Goal: Task Accomplishment & Management: Complete application form

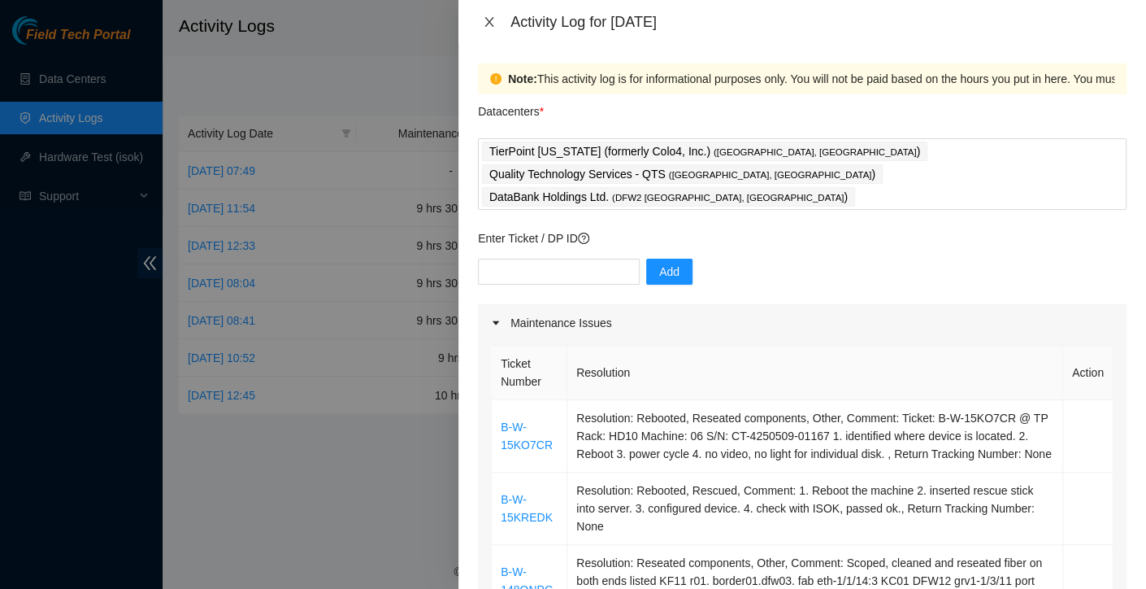
click at [486, 20] on icon "close" at bounding box center [489, 21] width 13 height 13
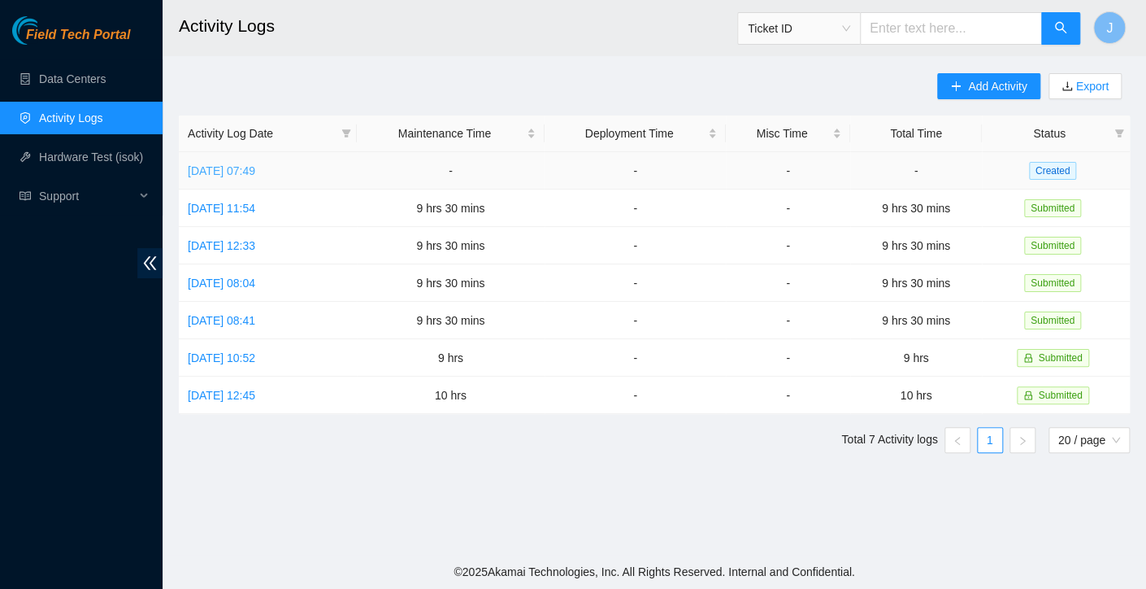
click at [255, 176] on link "Fri, 05 Sep 2025 07:49" at bounding box center [221, 170] width 67 height 13
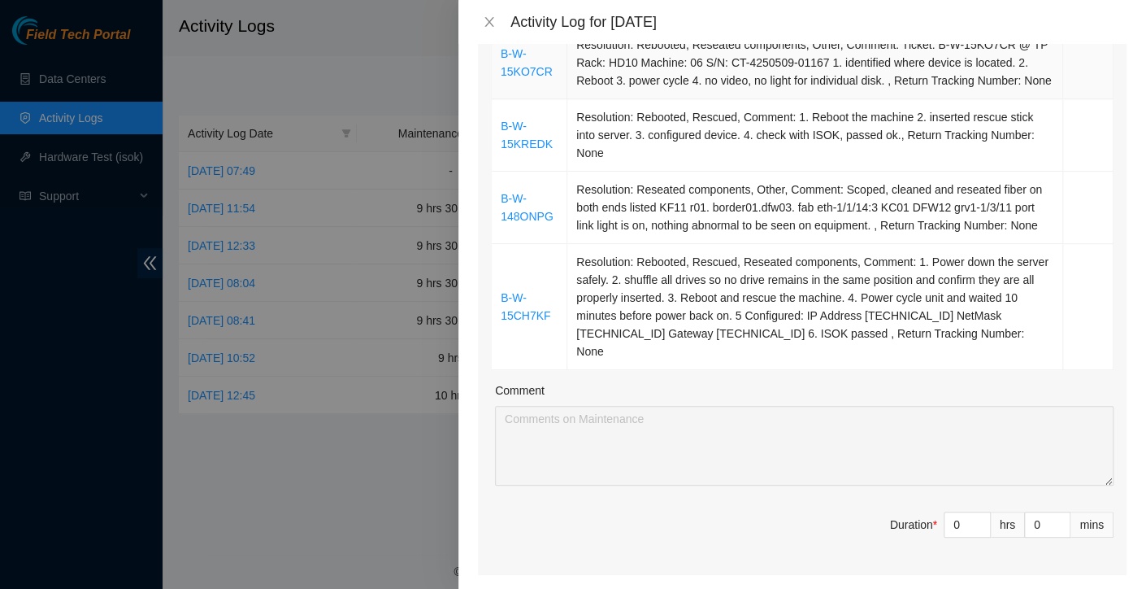
scroll to position [400, 0]
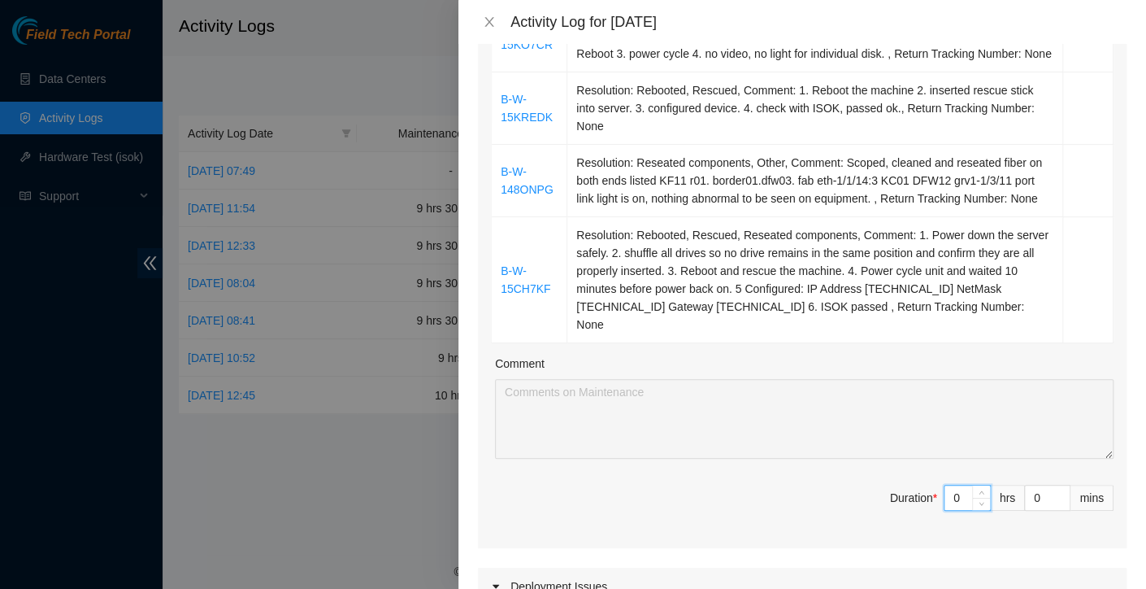
click at [953, 485] on input "0" at bounding box center [968, 497] width 46 height 24
type input "1"
type input "10"
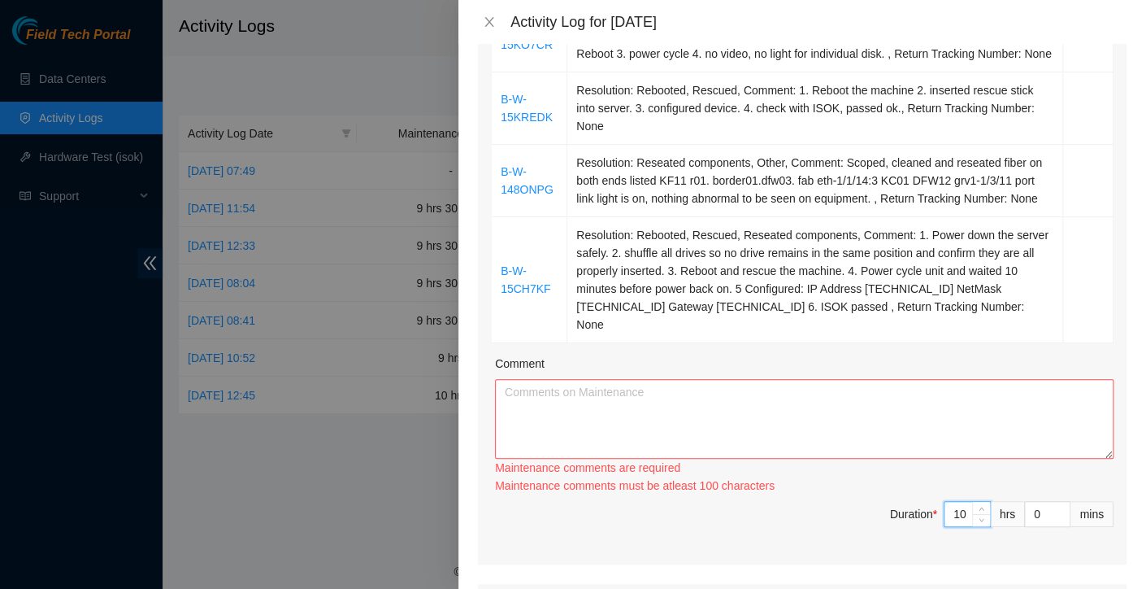
type input "10"
click at [808, 391] on textarea "Comment" at bounding box center [804, 419] width 619 height 80
paste textarea "Today I began my work at QTS, where I completed ticket B-W-15KREDK. For this ta…"
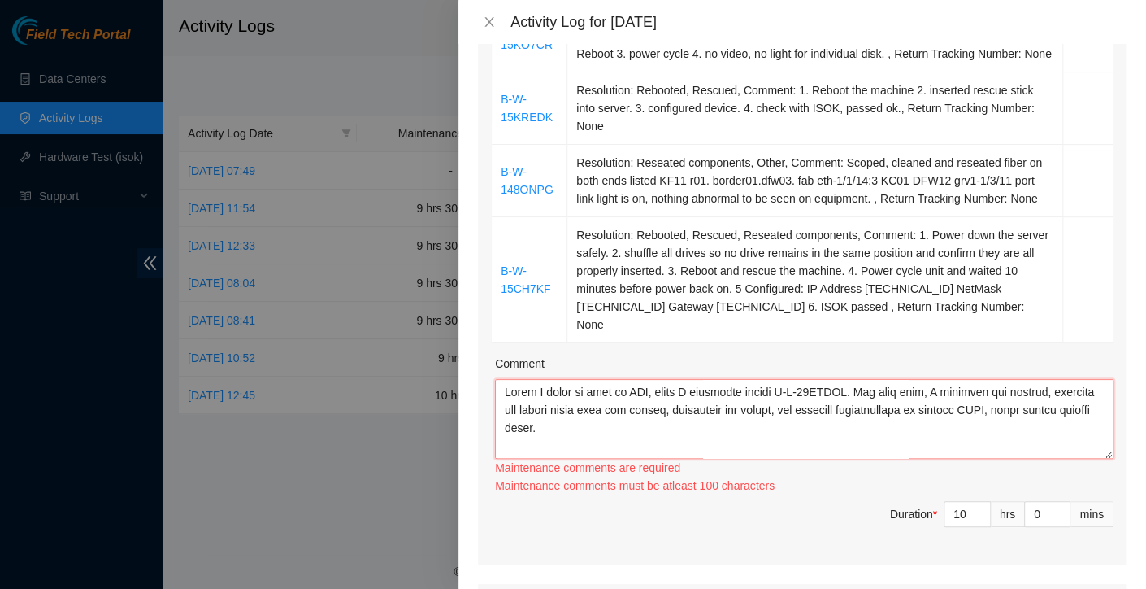
scroll to position [246, 0]
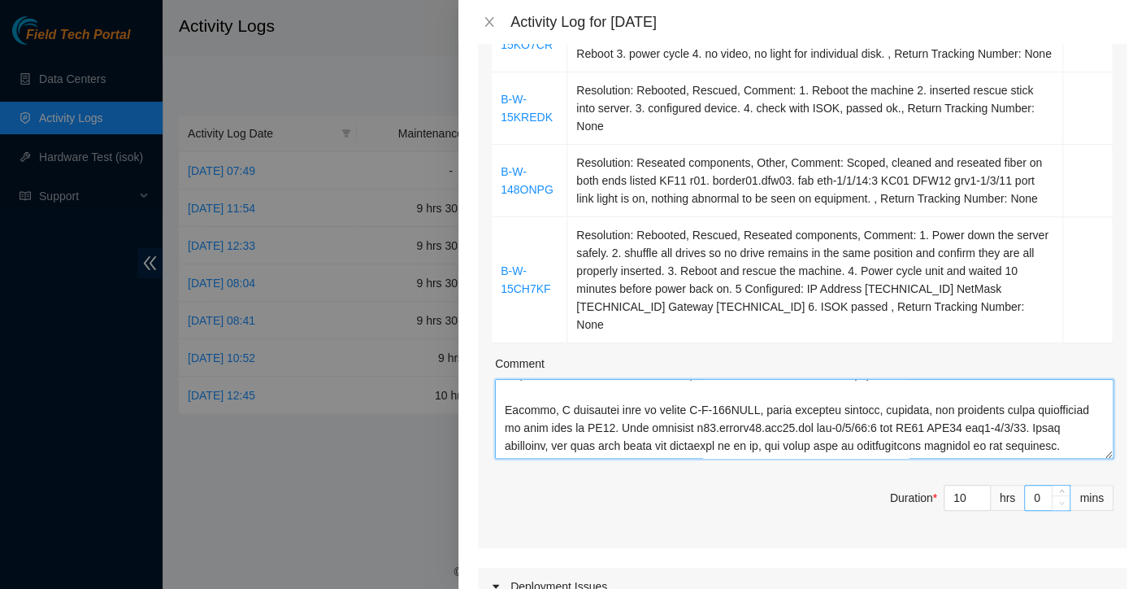
click at [1052, 495] on span "Decrease Value" at bounding box center [1061, 502] width 18 height 15
type textarea "Today I began my work at QTS, where I completed ticket B-W-15KREDK. For this ta…"
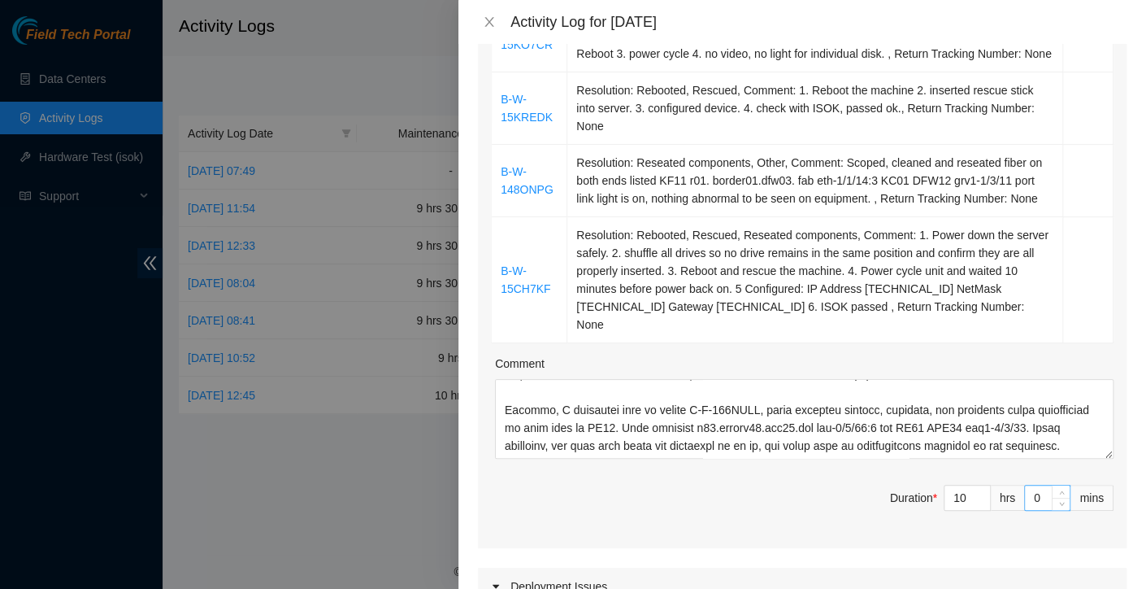
click at [1030, 485] on input "0" at bounding box center [1047, 497] width 45 height 24
type input "3"
type input "35"
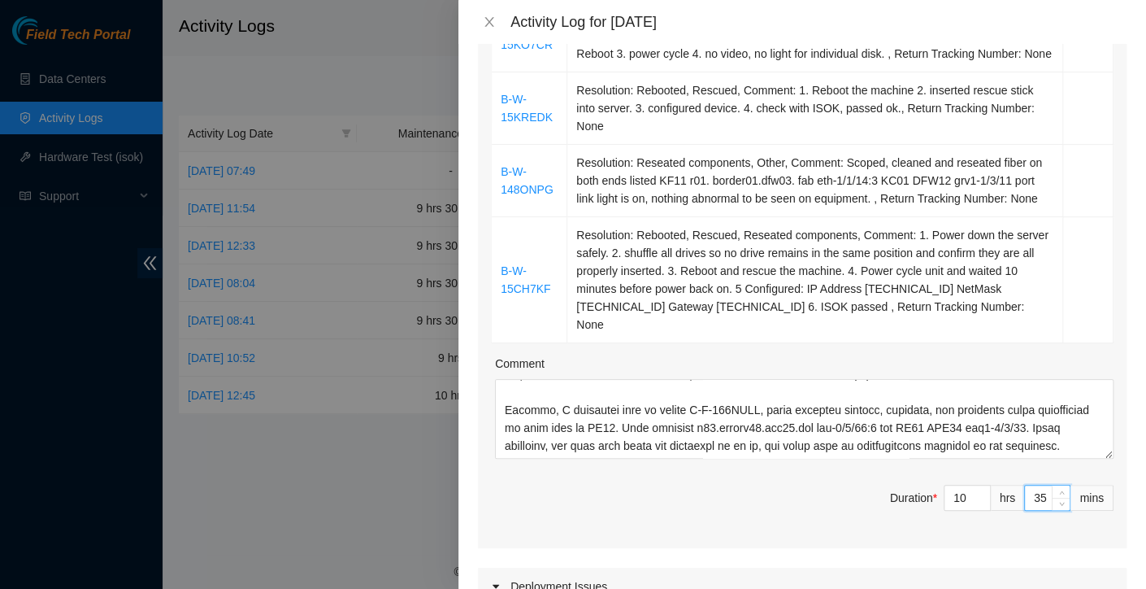
type input "35"
click at [1018, 568] on div "Deployment Issues" at bounding box center [802, 586] width 649 height 37
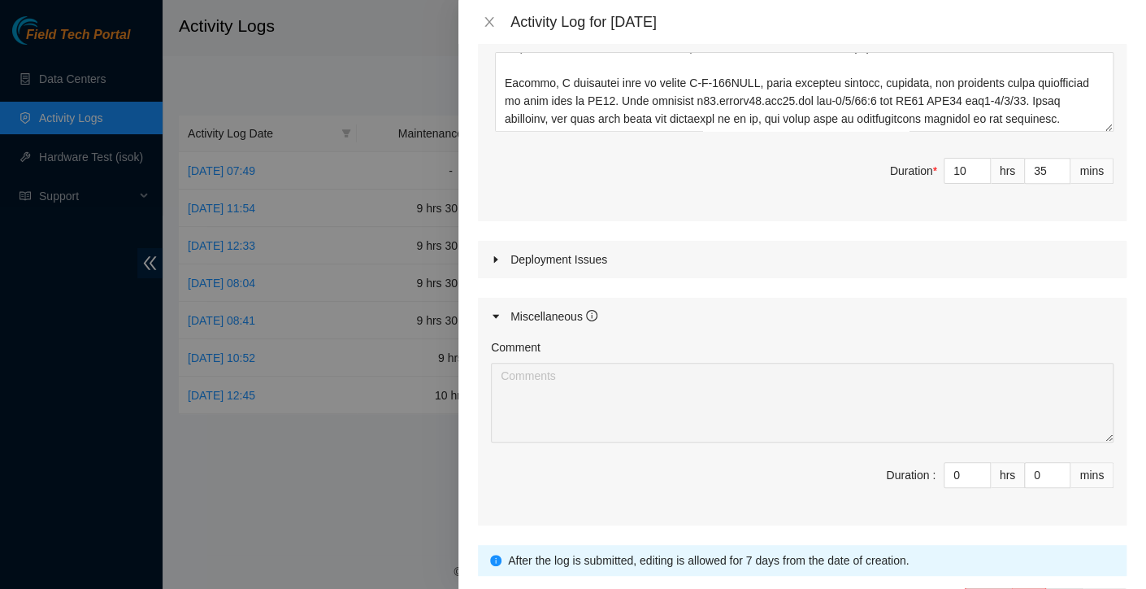
scroll to position [720, 0]
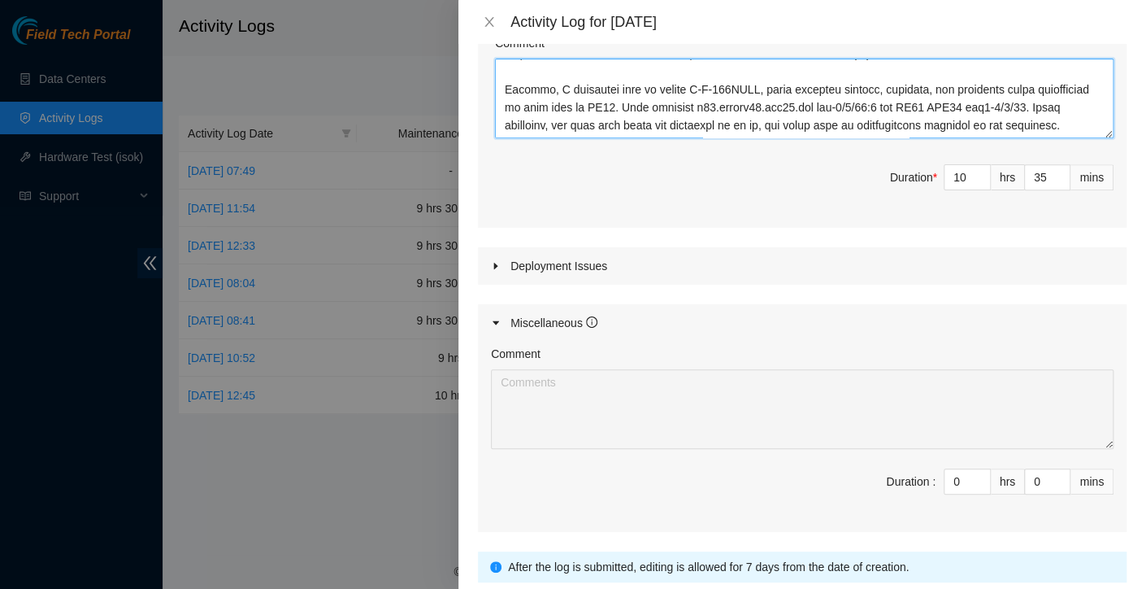
click at [606, 95] on textarea "Comment" at bounding box center [804, 99] width 619 height 80
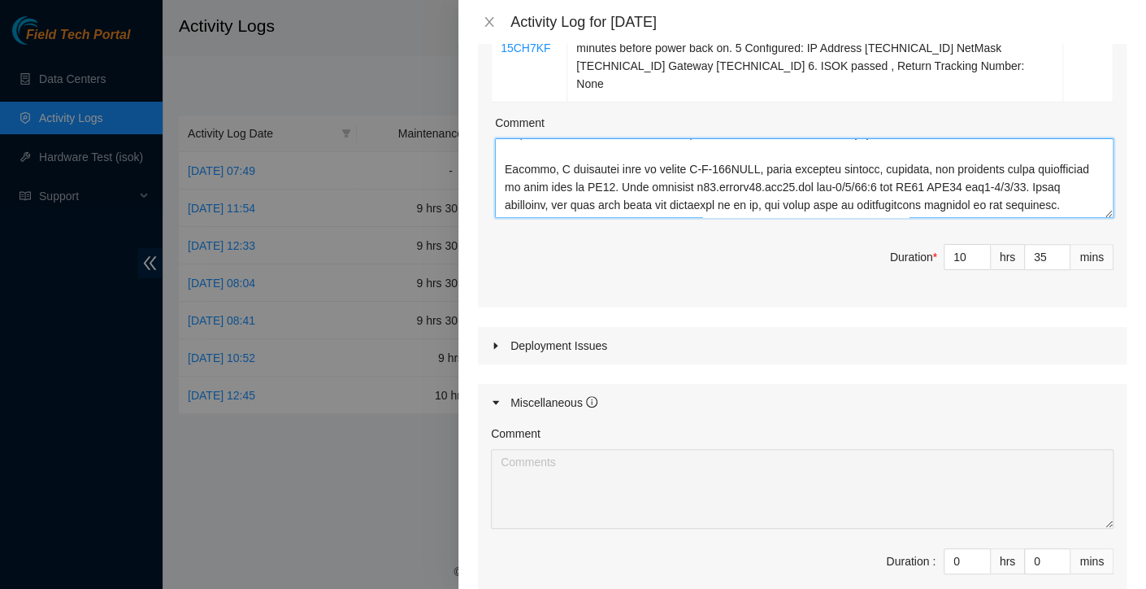
scroll to position [634, 0]
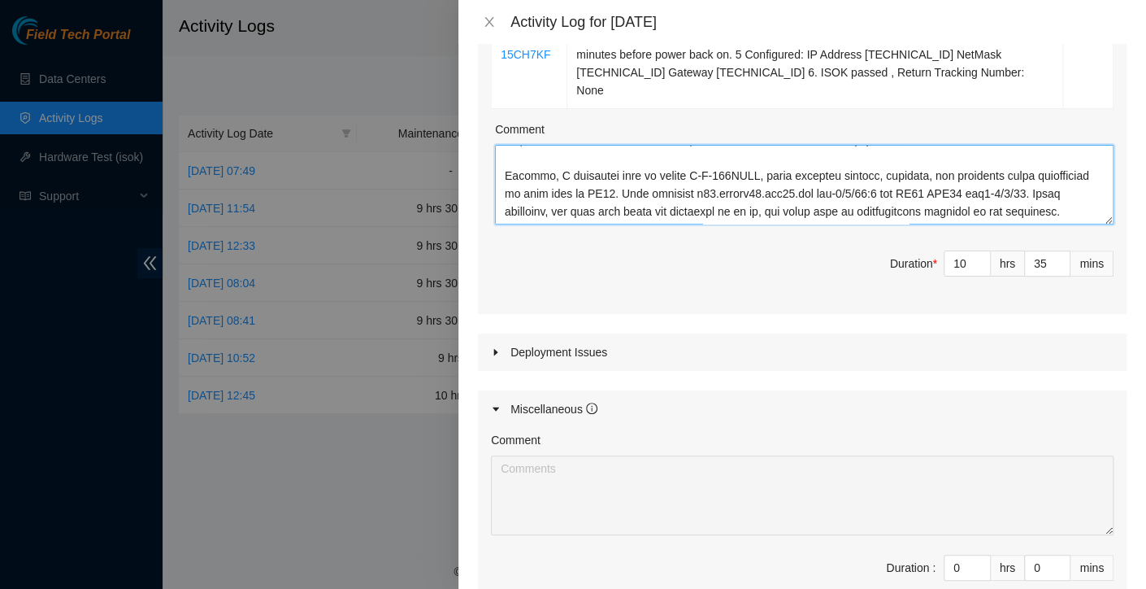
click at [540, 145] on textarea "Comment" at bounding box center [804, 185] width 619 height 80
click at [607, 185] on textarea "Comment" at bounding box center [804, 185] width 619 height 80
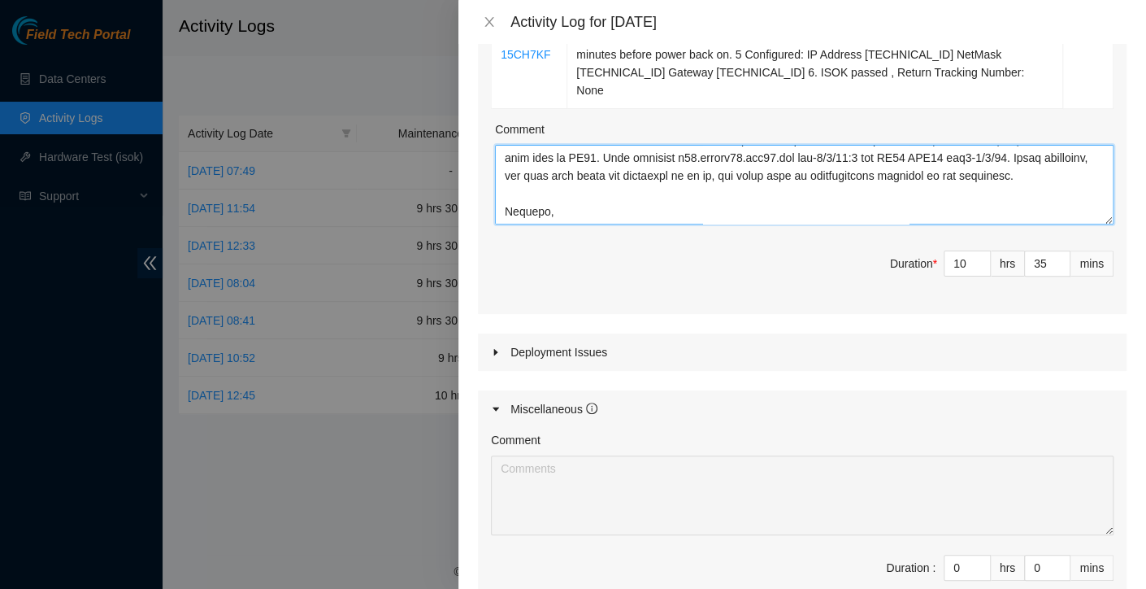
click at [565, 192] on textarea "Comment" at bounding box center [804, 185] width 619 height 80
paste textarea "worked with Vural to assist with the fiber cleanup process, ensuring all connec…"
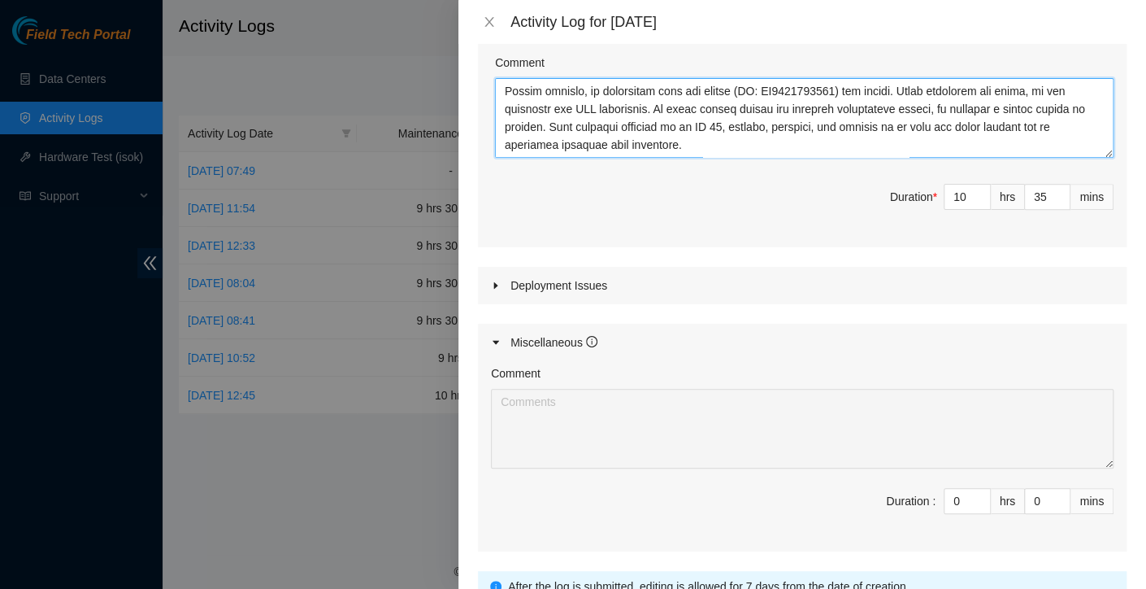
scroll to position [814, 0]
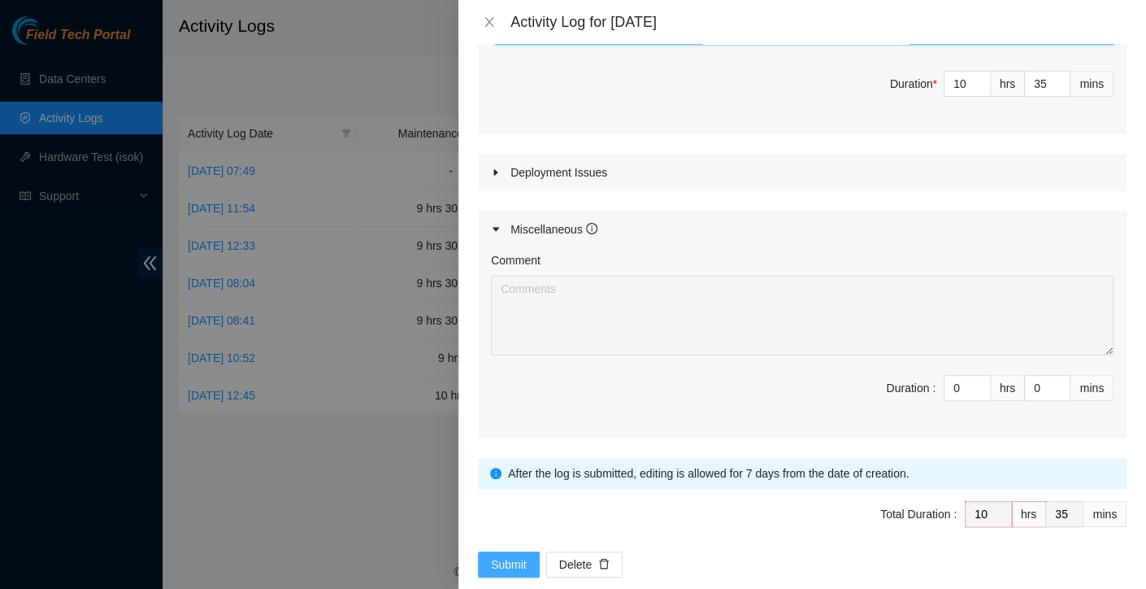
type textarea "Today I began my work at QTS, where I completed ticket B-W-15KREDK. For this ta…"
click at [512, 555] on span "Submit" at bounding box center [509, 564] width 36 height 18
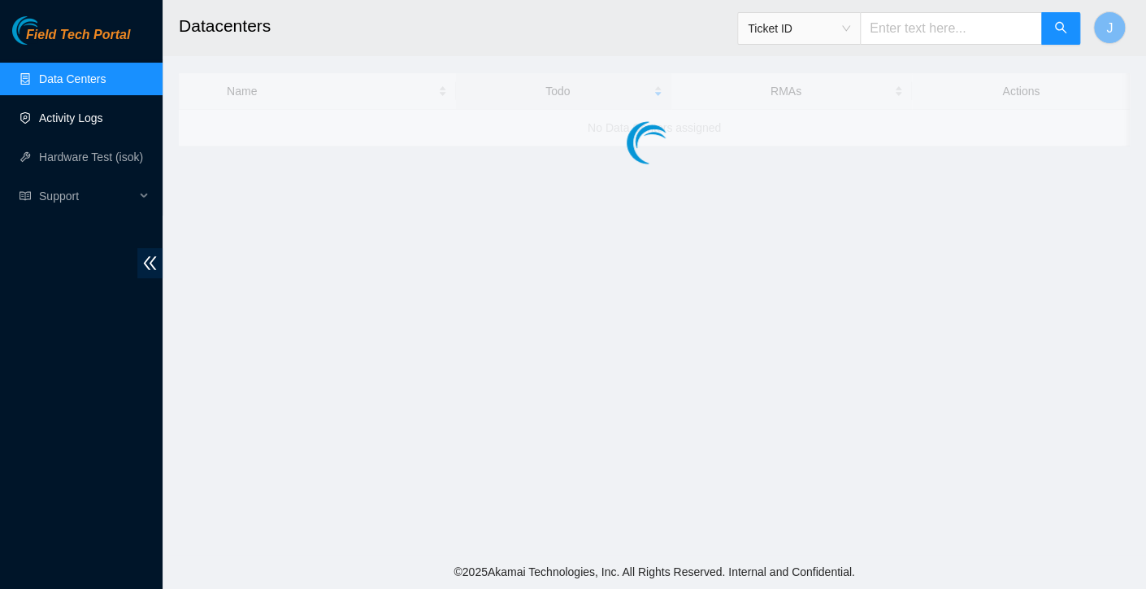
click at [103, 111] on link "Activity Logs" at bounding box center [71, 117] width 64 height 13
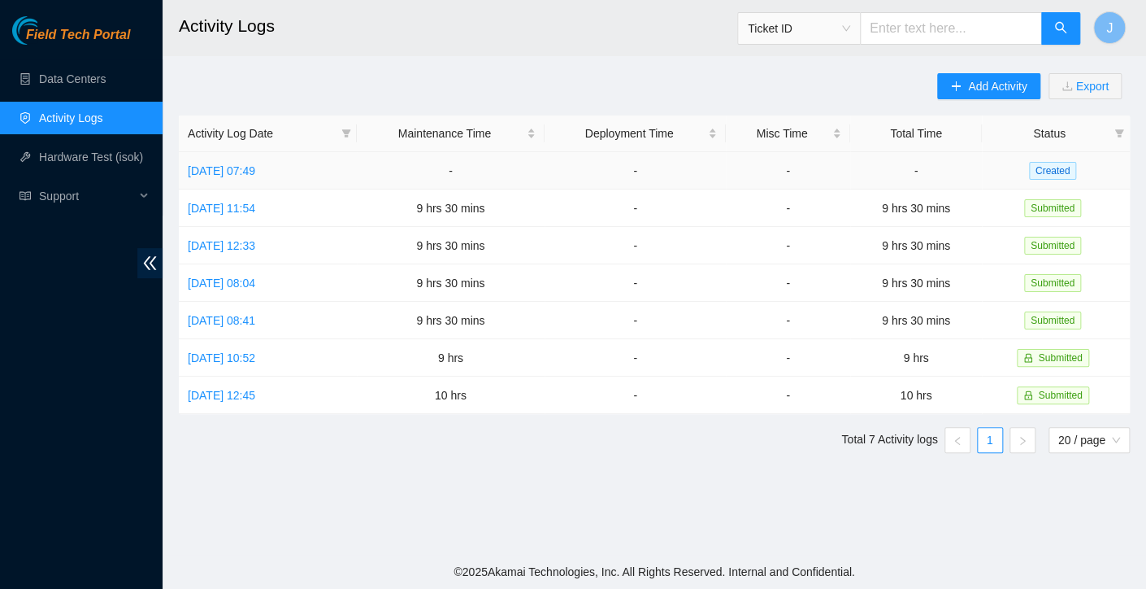
click at [281, 160] on td "Fri, 05 Sep 2025 07:49" at bounding box center [268, 170] width 178 height 37
click at [255, 175] on link "Fri, 05 Sep 2025 07:49" at bounding box center [221, 170] width 67 height 13
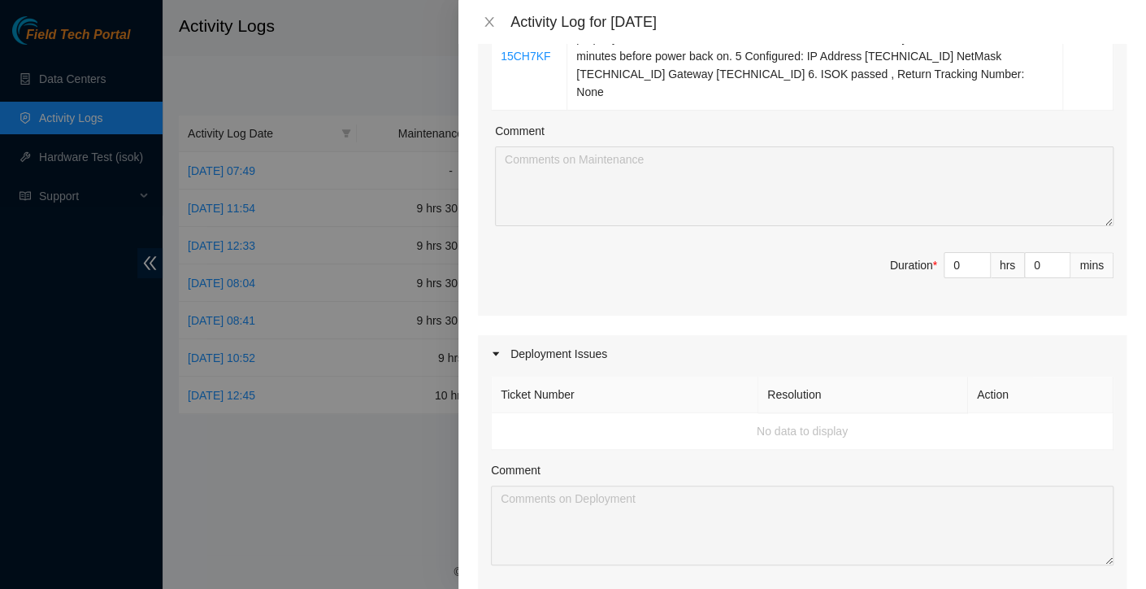
scroll to position [631, 0]
click at [950, 254] on input "0" at bounding box center [968, 266] width 46 height 24
type input "1"
type input "10"
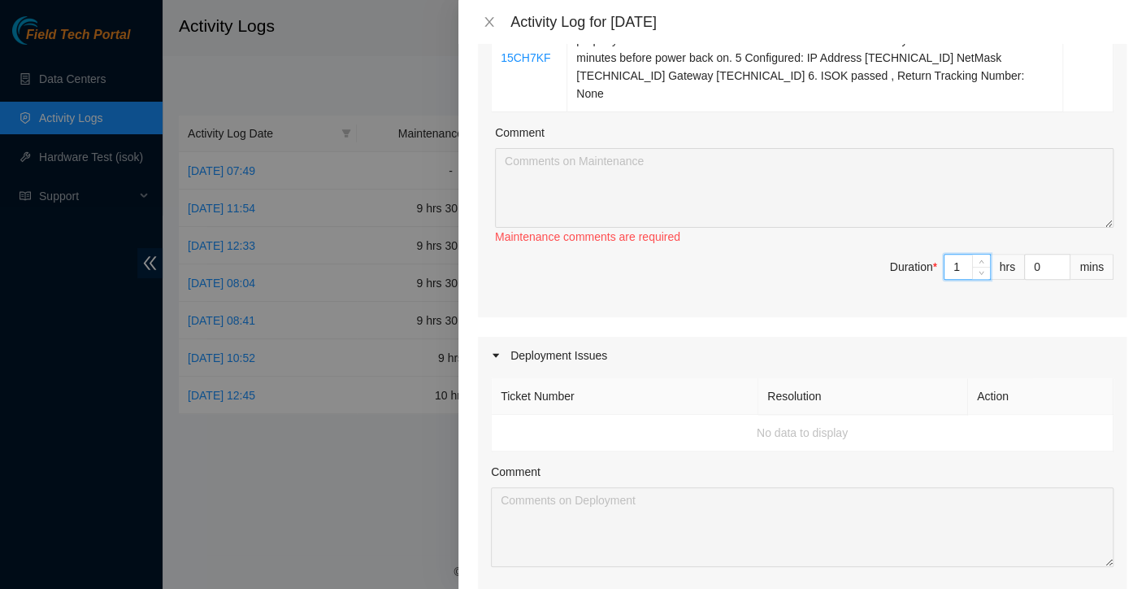
type input "10"
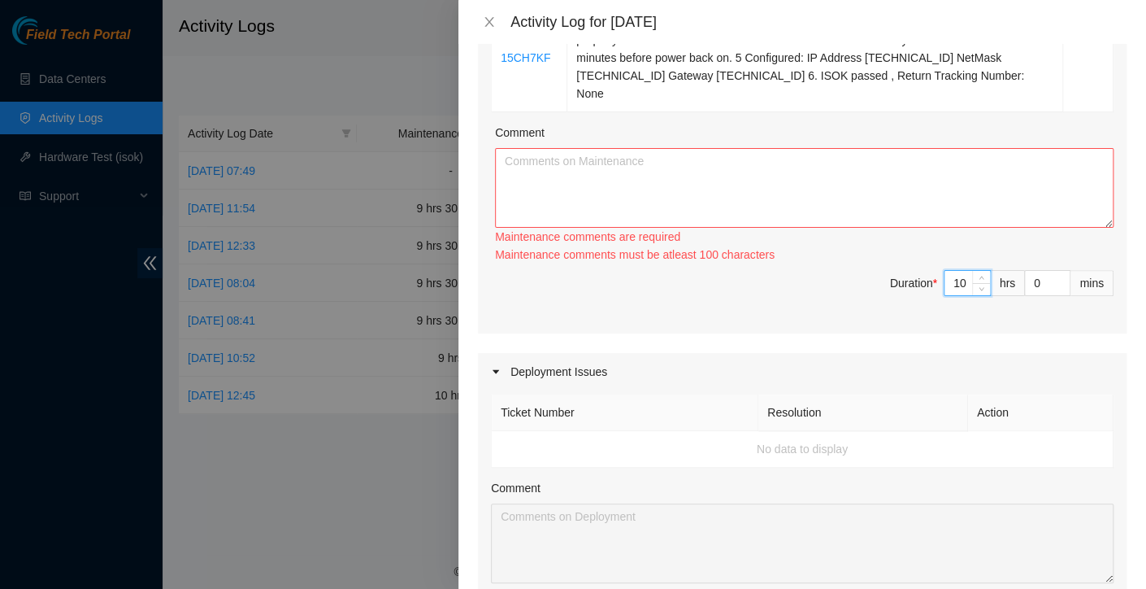
type input "10"
type input "3"
type input "35"
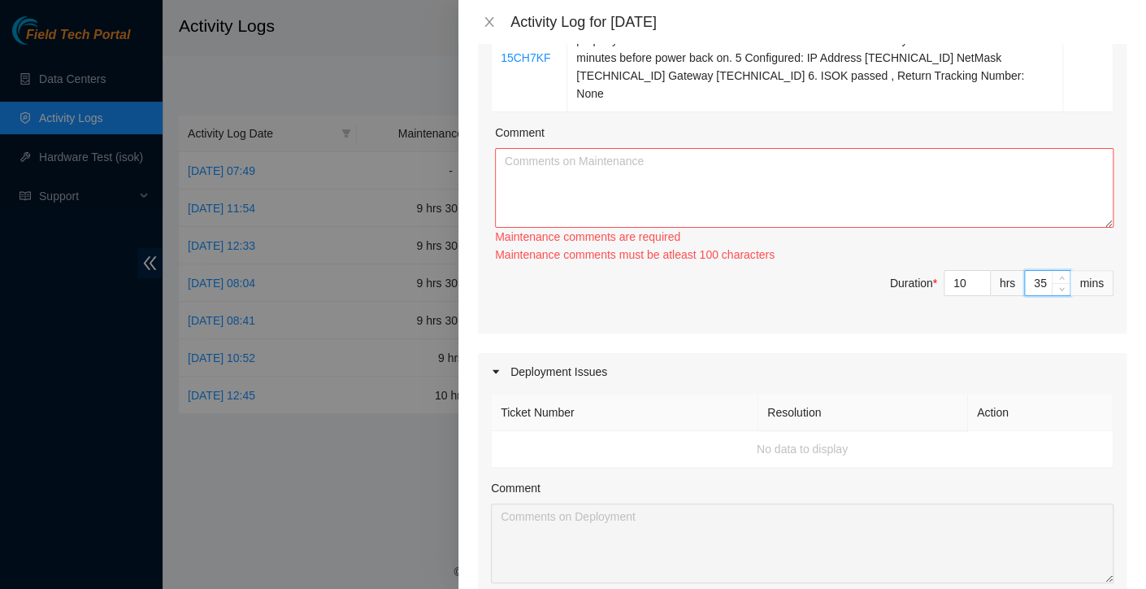
type input "35"
click at [731, 161] on textarea "Comment" at bounding box center [804, 188] width 619 height 80
paste textarea "Today I began my work at QTS, where I completed ticket B-W-15KREDK. For this ta…"
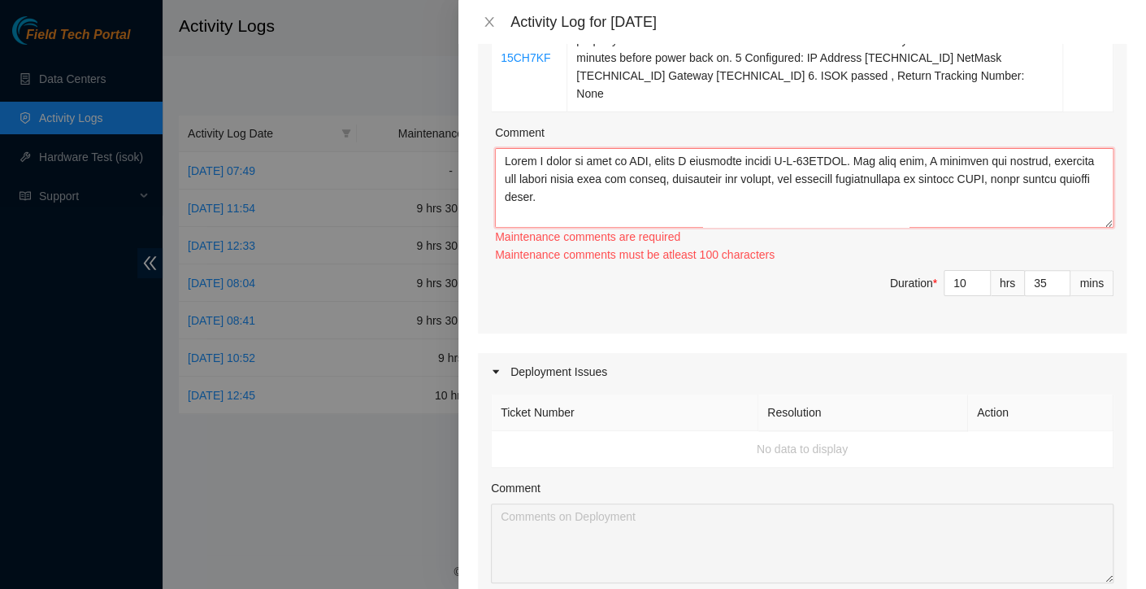
scroll to position [246, 0]
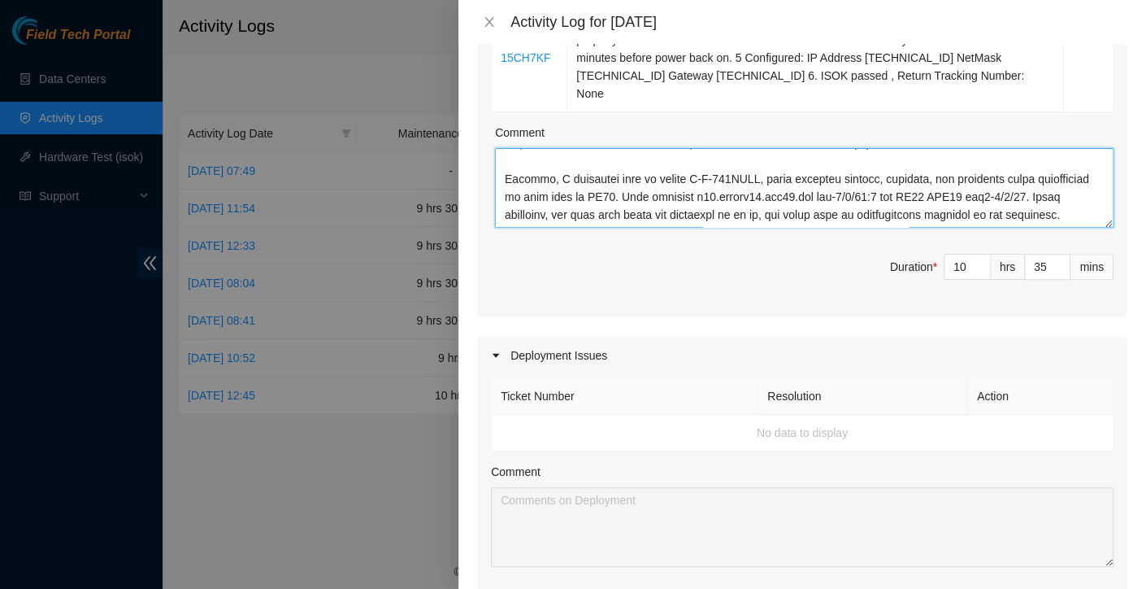
drag, startPoint x: 536, startPoint y: 145, endPoint x: 491, endPoint y: 144, distance: 44.7
click at [491, 144] on div "Ticket Number Resolution Action B-W-15KREDK Resolution: Rebooted, Rescued, Comm…" at bounding box center [802, 14] width 649 height 607
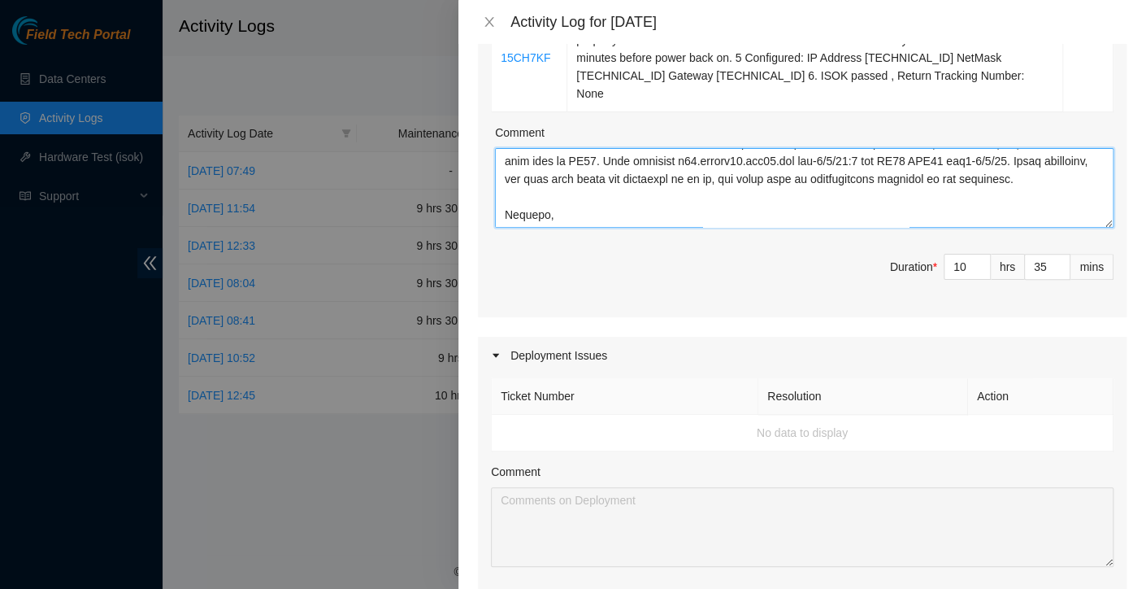
click at [564, 194] on textarea "Comment" at bounding box center [804, 188] width 619 height 80
paste textarea "worked with Vural to assist with the fiber cleanup process, ensuring all connec…"
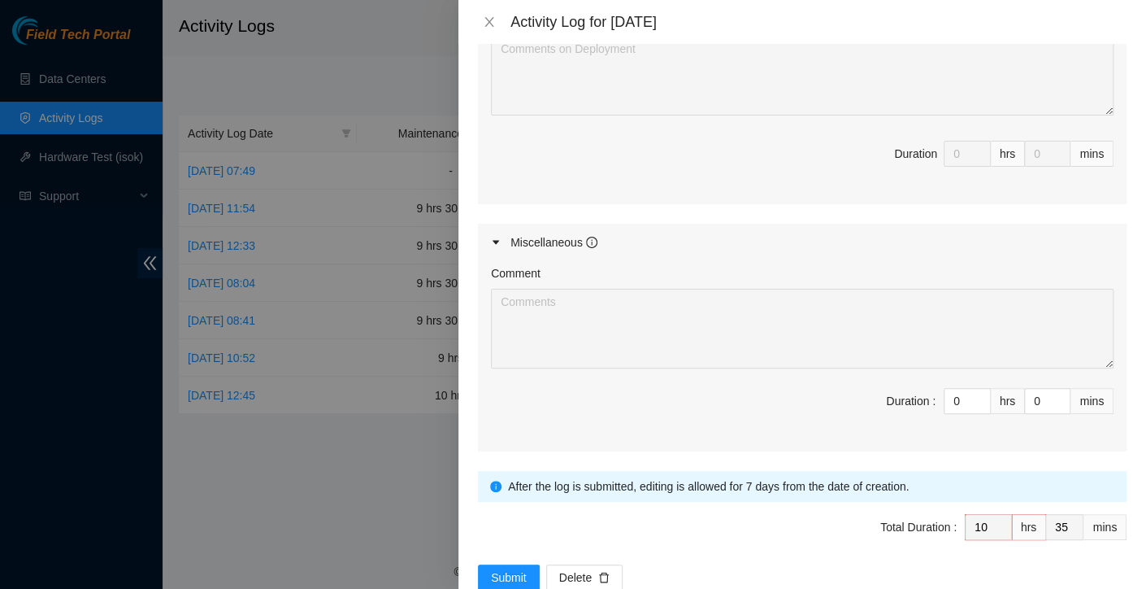
scroll to position [1094, 0]
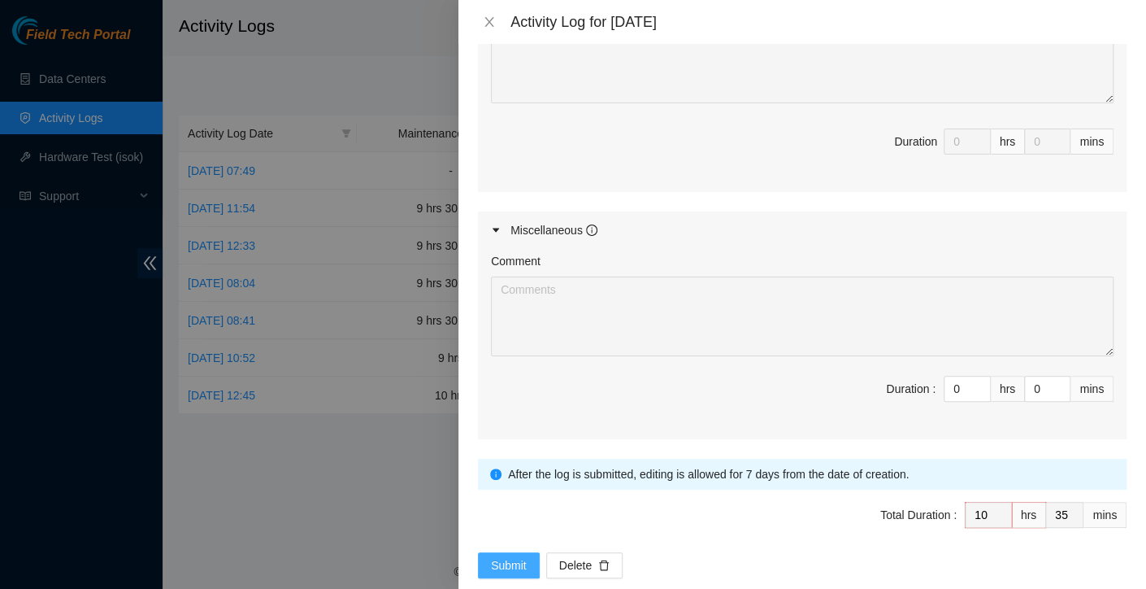
type textarea "Today I began my work at QTS, where I completed ticket B-W-15KREDK. For this ta…"
click at [501, 552] on button "Submit" at bounding box center [509, 565] width 62 height 26
